Goal: Task Accomplishment & Management: Complete application form

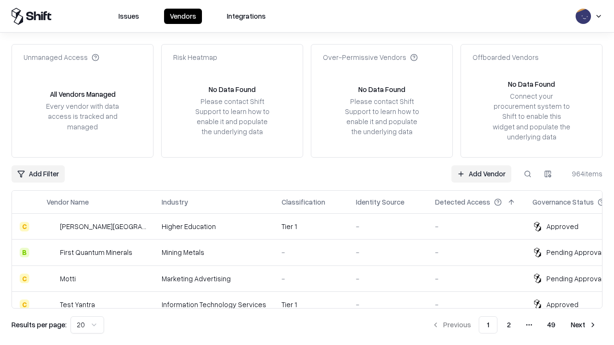
click at [481, 174] on link "Add Vendor" at bounding box center [481, 173] width 60 height 17
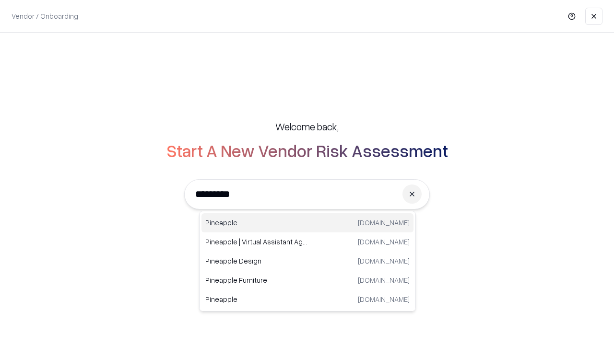
click at [307, 223] on div "Pineapple [DOMAIN_NAME]" at bounding box center [307, 222] width 212 height 19
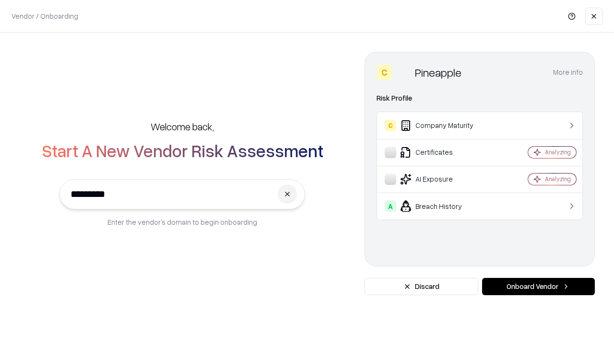
type input "*********"
click at [538, 287] on button "Onboard Vendor" at bounding box center [538, 286] width 113 height 17
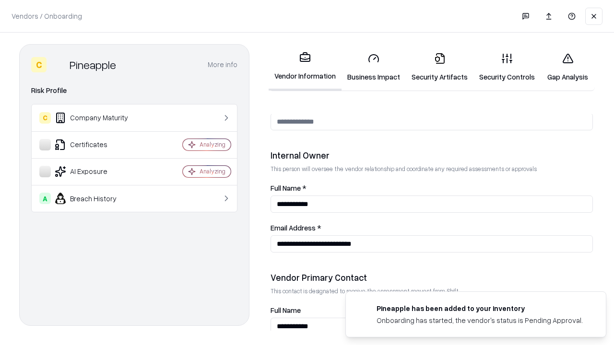
scroll to position [497, 0]
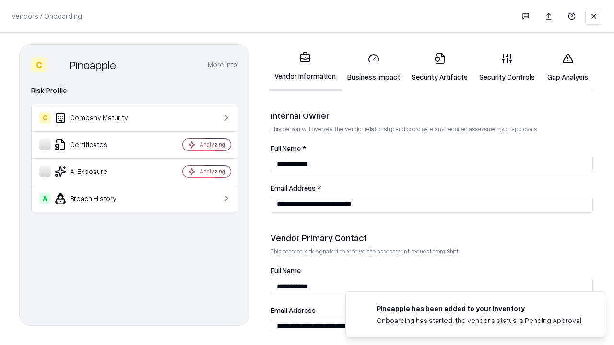
click at [374, 67] on link "Business Impact" at bounding box center [373, 67] width 64 height 45
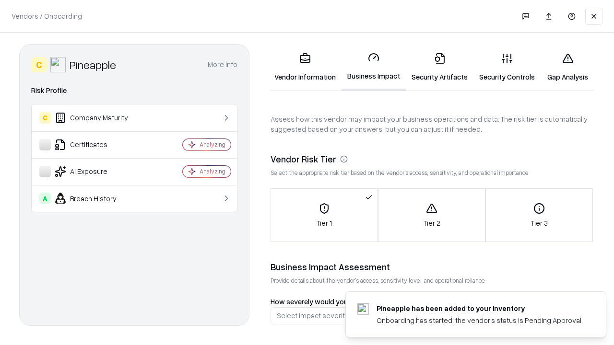
click at [439, 67] on link "Security Artifacts" at bounding box center [440, 67] width 68 height 45
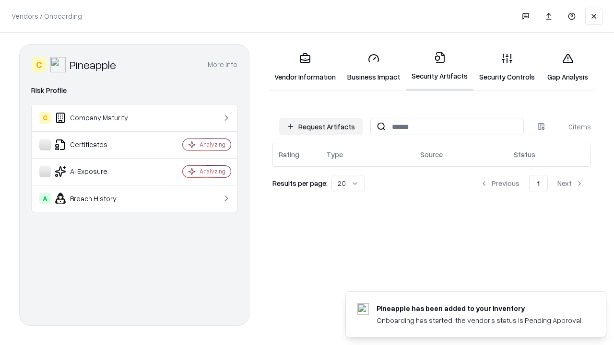
click at [321, 127] on button "Request Artifacts" at bounding box center [320, 126] width 83 height 17
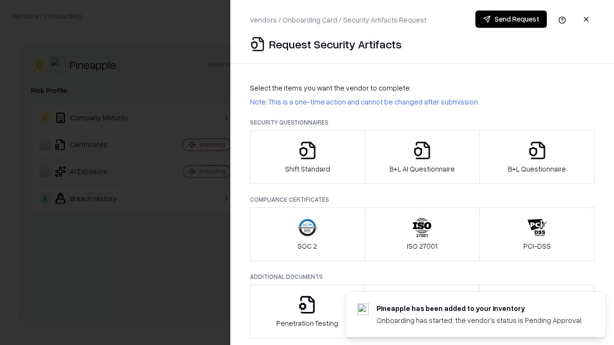
click at [307, 157] on icon "button" at bounding box center [307, 150] width 19 height 19
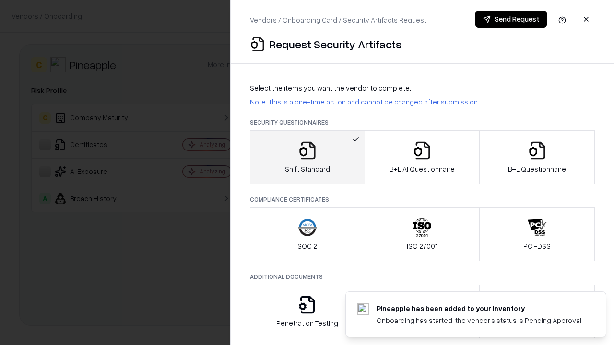
click at [511, 19] on button "Send Request" at bounding box center [510, 19] width 71 height 17
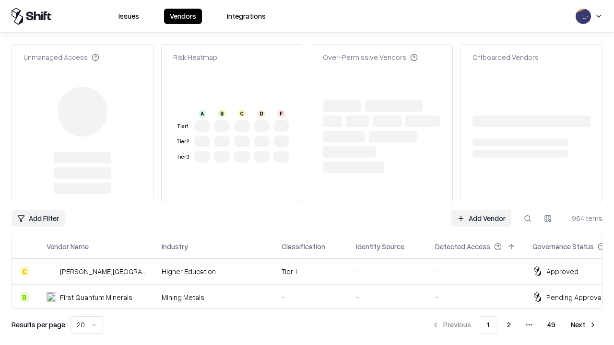
click at [481, 210] on link "Add Vendor" at bounding box center [481, 218] width 60 height 17
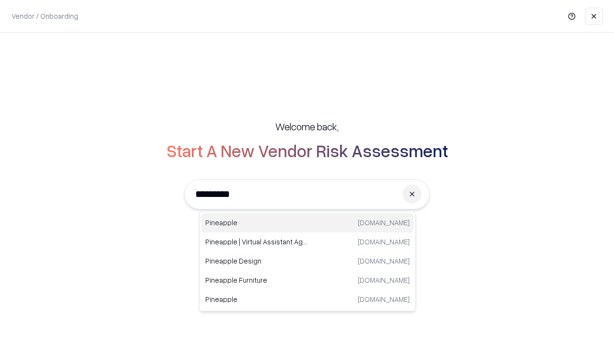
click at [307, 223] on div "Pineapple [DOMAIN_NAME]" at bounding box center [307, 222] width 212 height 19
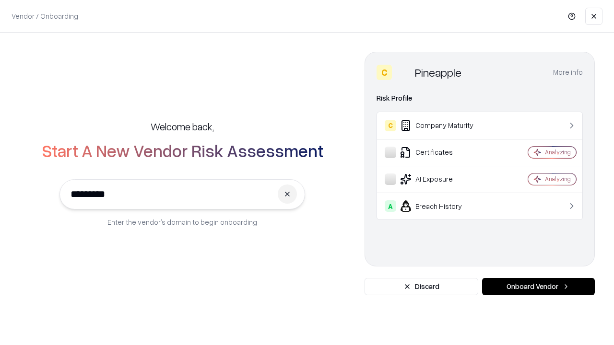
type input "*********"
click at [538, 287] on button "Onboard Vendor" at bounding box center [538, 286] width 113 height 17
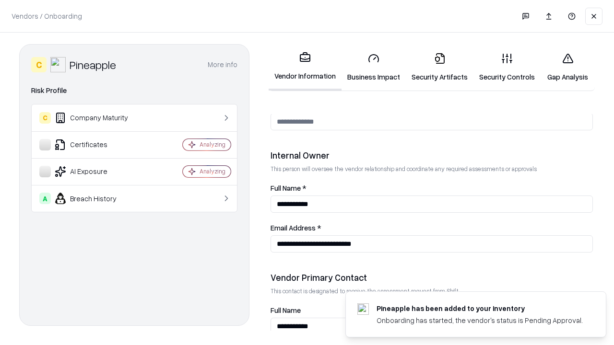
scroll to position [497, 0]
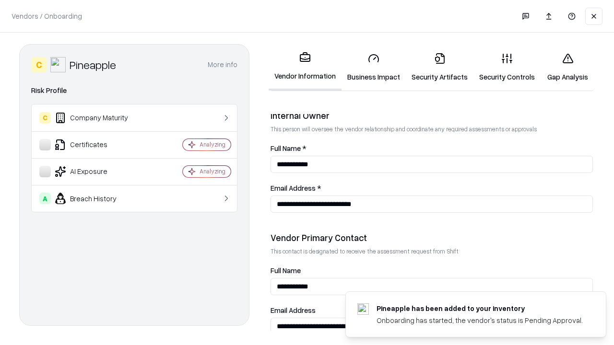
click at [567, 67] on link "Gap Analysis" at bounding box center [567, 67] width 54 height 45
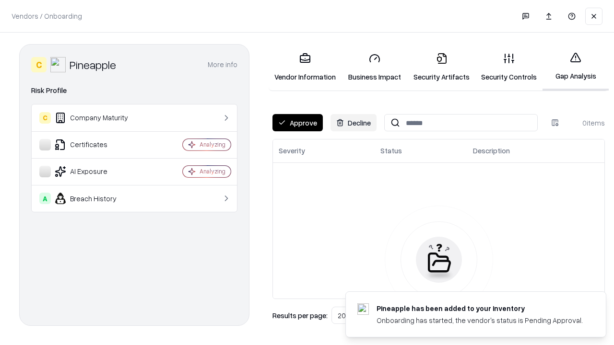
click at [297, 123] on button "Approve" at bounding box center [297, 122] width 50 height 17
